Goal: Answer question/provide support: Share knowledge or assist other users

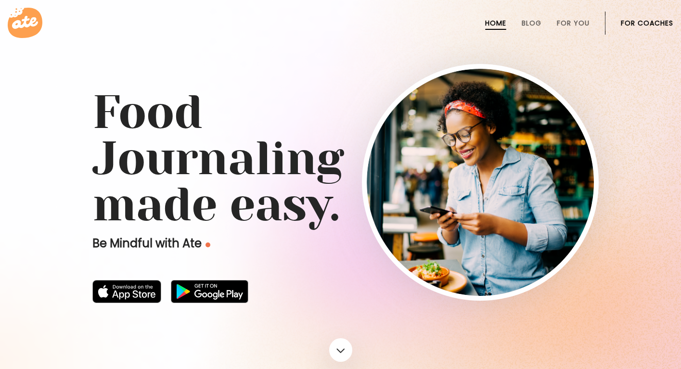
click at [655, 22] on link "For Coaches" at bounding box center [647, 23] width 52 height 8
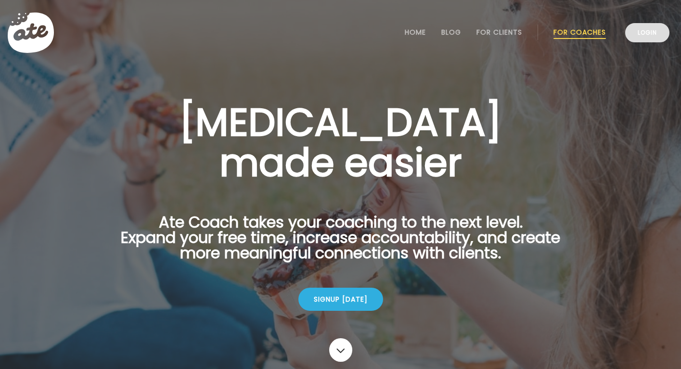
click at [654, 32] on link "Login" at bounding box center [647, 32] width 44 height 19
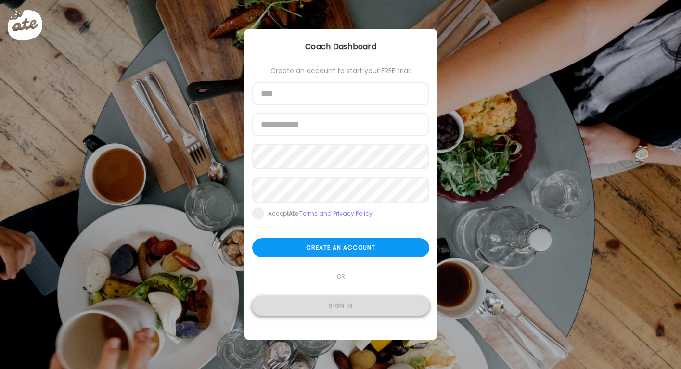
click at [343, 310] on div "Sign in" at bounding box center [340, 305] width 177 height 19
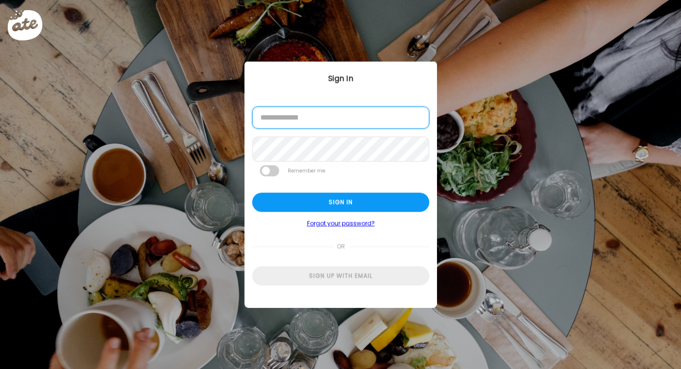
type input "**********"
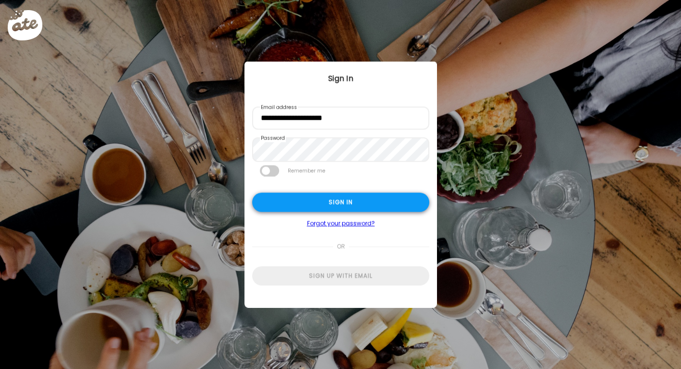
click at [339, 204] on div "Sign in" at bounding box center [340, 202] width 177 height 19
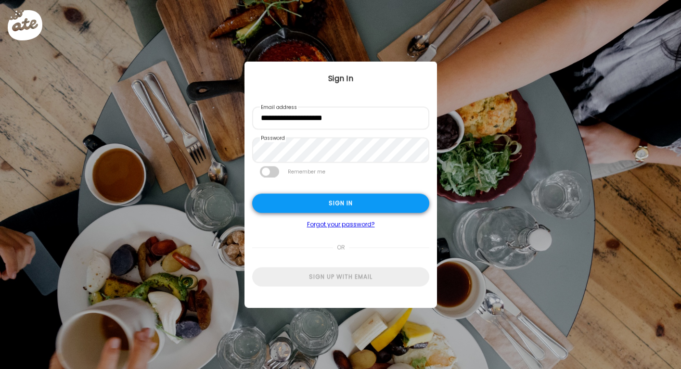
type textarea "**********"
type input "**********"
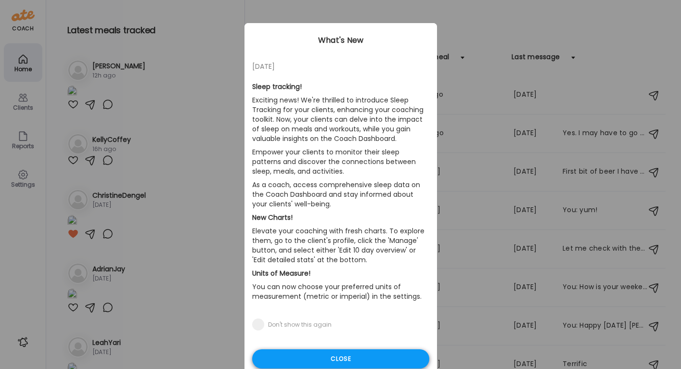
click at [352, 360] on div "Close" at bounding box center [340, 358] width 177 height 19
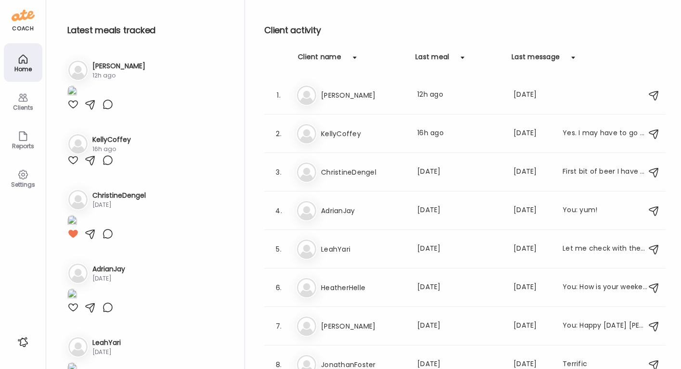
click at [21, 108] on div "Clients" at bounding box center [23, 107] width 35 height 6
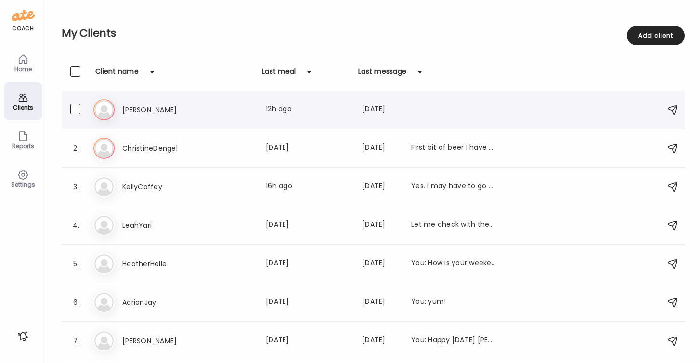
click at [135, 106] on h3 "[PERSON_NAME]" at bounding box center [164, 110] width 85 height 12
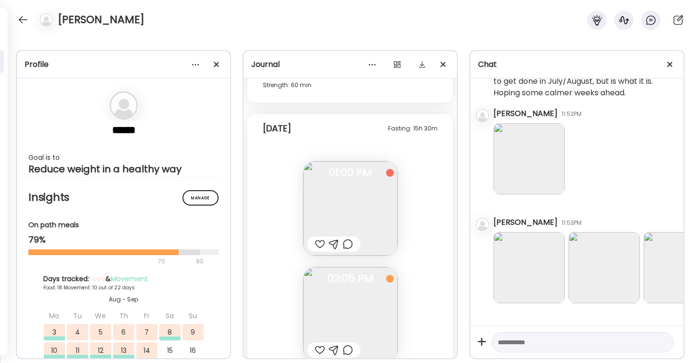
scroll to position [13554, 0]
click at [365, 223] on img at bounding box center [350, 208] width 94 height 94
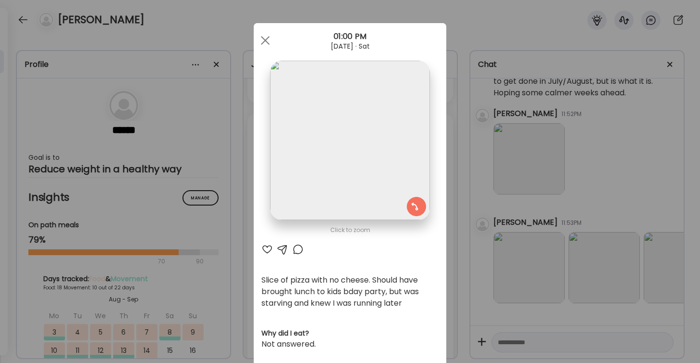
click at [267, 248] on div at bounding box center [267, 249] width 12 height 12
click at [283, 248] on div at bounding box center [283, 249] width 12 height 12
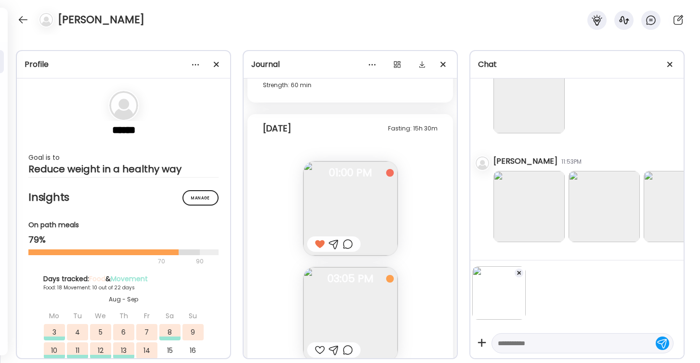
click at [549, 344] on textarea at bounding box center [573, 343] width 152 height 12
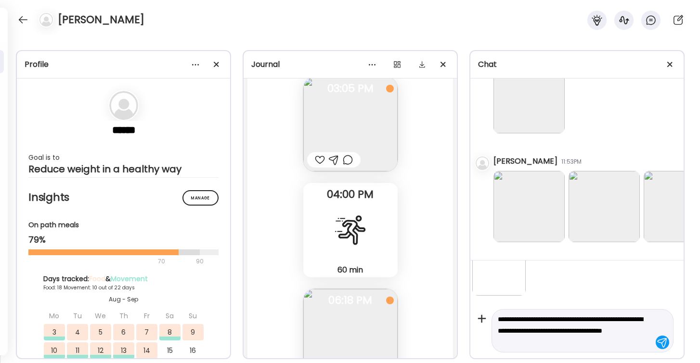
scroll to position [13583, 0]
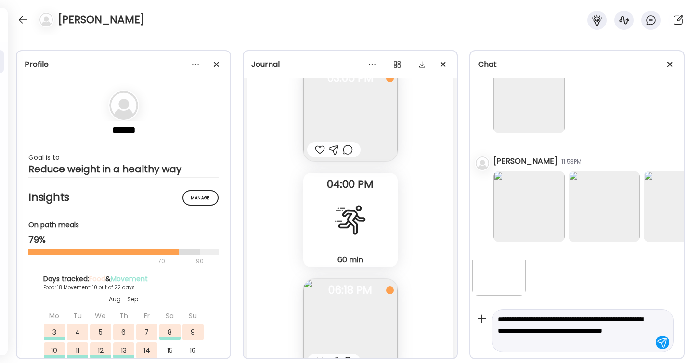
click at [322, 151] on div at bounding box center [320, 150] width 10 height 12
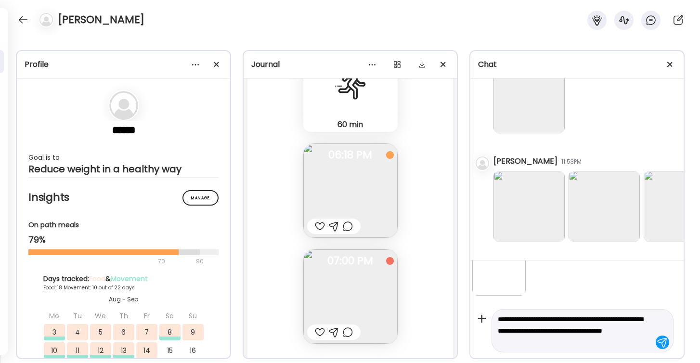
scroll to position [13717, 0]
click at [320, 229] on div at bounding box center [320, 228] width 10 height 12
click at [320, 331] on div at bounding box center [320, 334] width 10 height 12
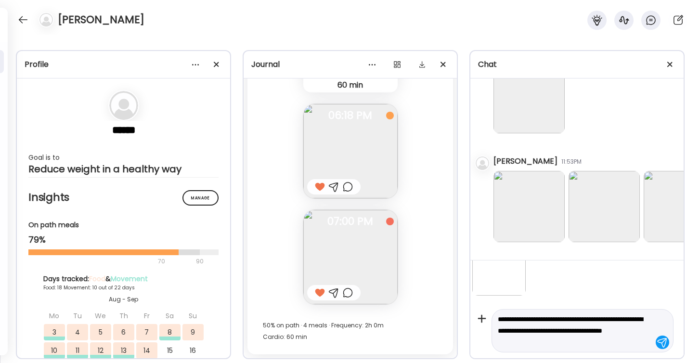
scroll to position [13758, 0]
click at [565, 344] on textarea "**********" at bounding box center [573, 330] width 152 height 35
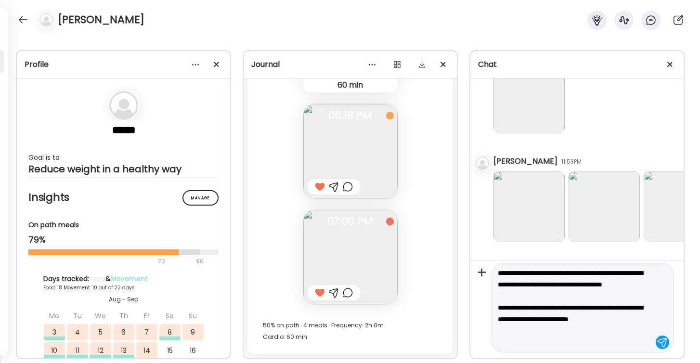
scroll to position [70, 0]
click at [565, 295] on textarea "**********" at bounding box center [573, 307] width 152 height 81
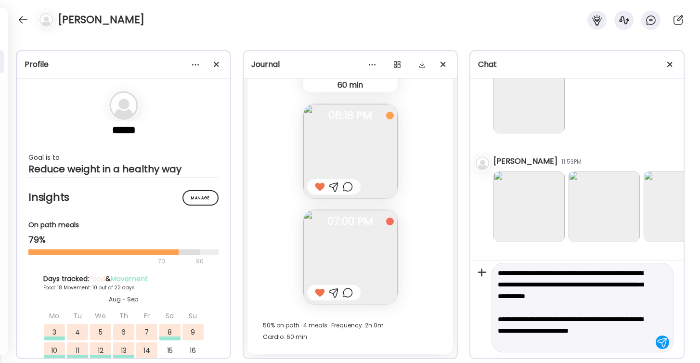
click at [530, 339] on textarea "**********" at bounding box center [573, 307] width 152 height 81
type textarea "**********"
click at [664, 342] on div at bounding box center [661, 341] width 13 height 13
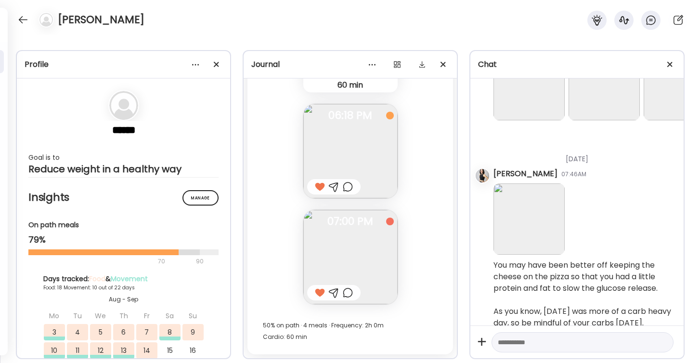
scroll to position [13750, 0]
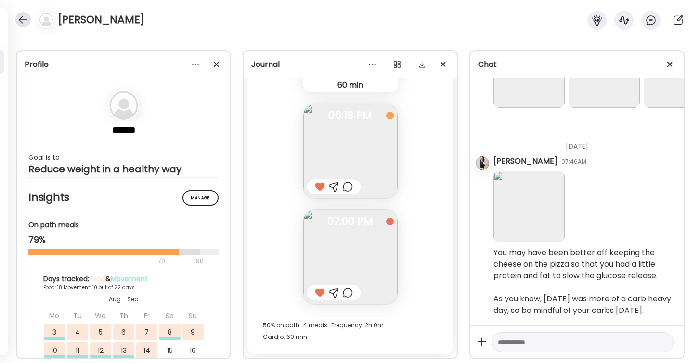
click at [24, 18] on div at bounding box center [22, 19] width 15 height 15
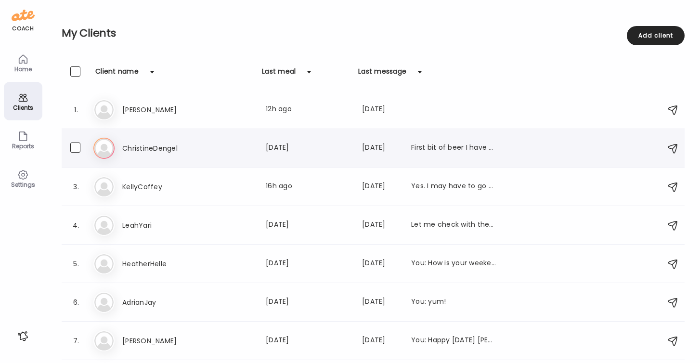
click at [148, 150] on h3 "ChristineDengel" at bounding box center [164, 148] width 85 height 12
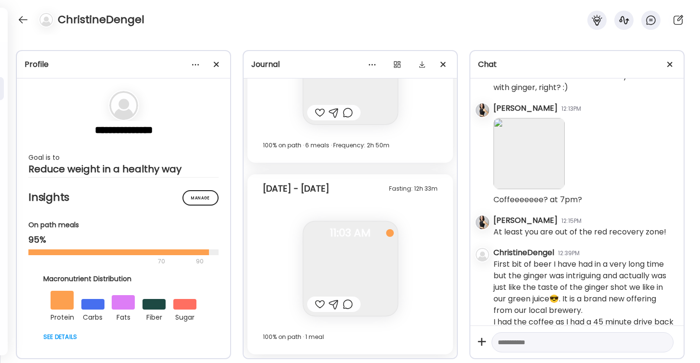
scroll to position [3741, 0]
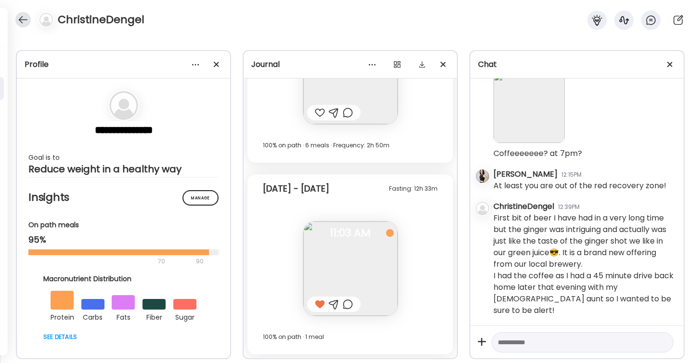
click at [23, 20] on div at bounding box center [22, 19] width 15 height 15
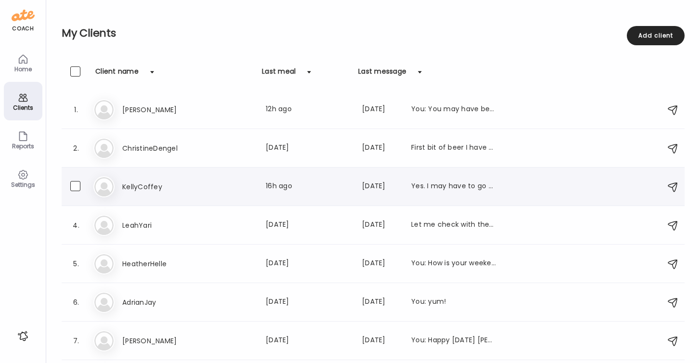
click at [135, 187] on h3 "KellyCoffey" at bounding box center [164, 187] width 85 height 12
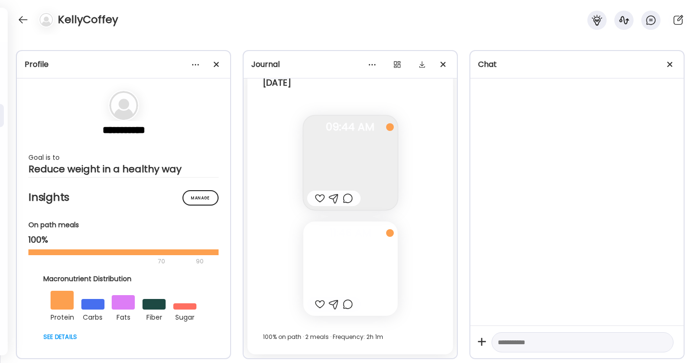
scroll to position [2576, 0]
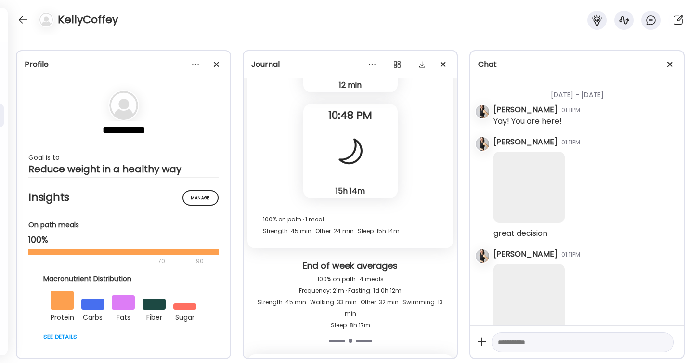
click at [21, 10] on div "KellyCoffey" at bounding box center [350, 17] width 700 height 35
click at [22, 20] on div at bounding box center [22, 19] width 15 height 15
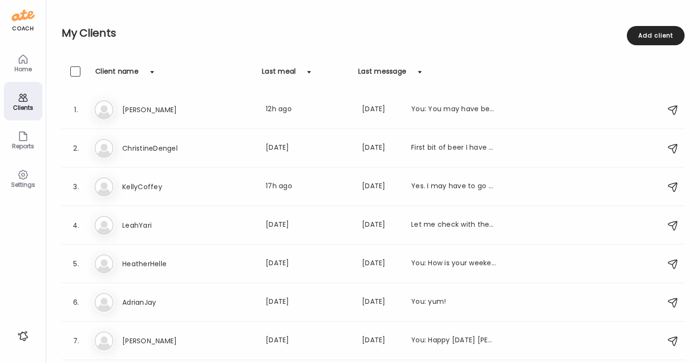
click at [22, 0] on div "coach Home Clients Coaches Teams Reports Settings n/a client count Teams Let’s …" at bounding box center [350, 0] width 700 height 0
click at [21, 18] on img at bounding box center [23, 15] width 23 height 15
